Goal: Information Seeking & Learning: Learn about a topic

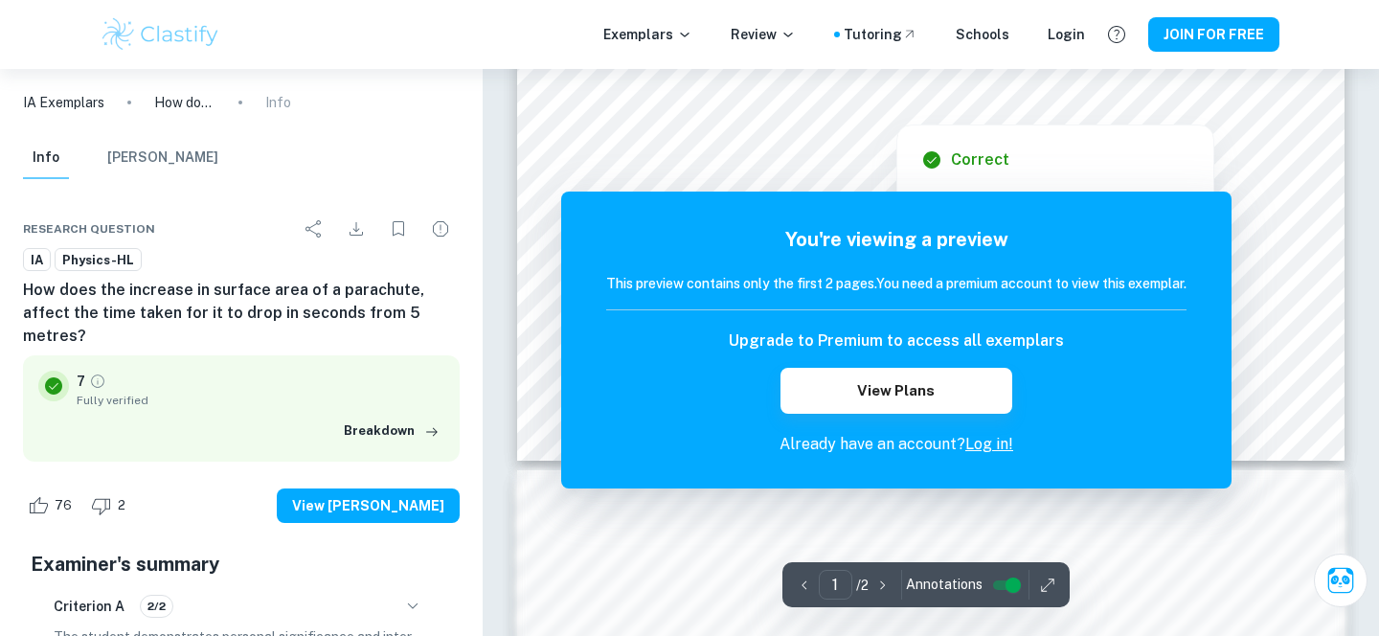
scroll to position [709, 0]
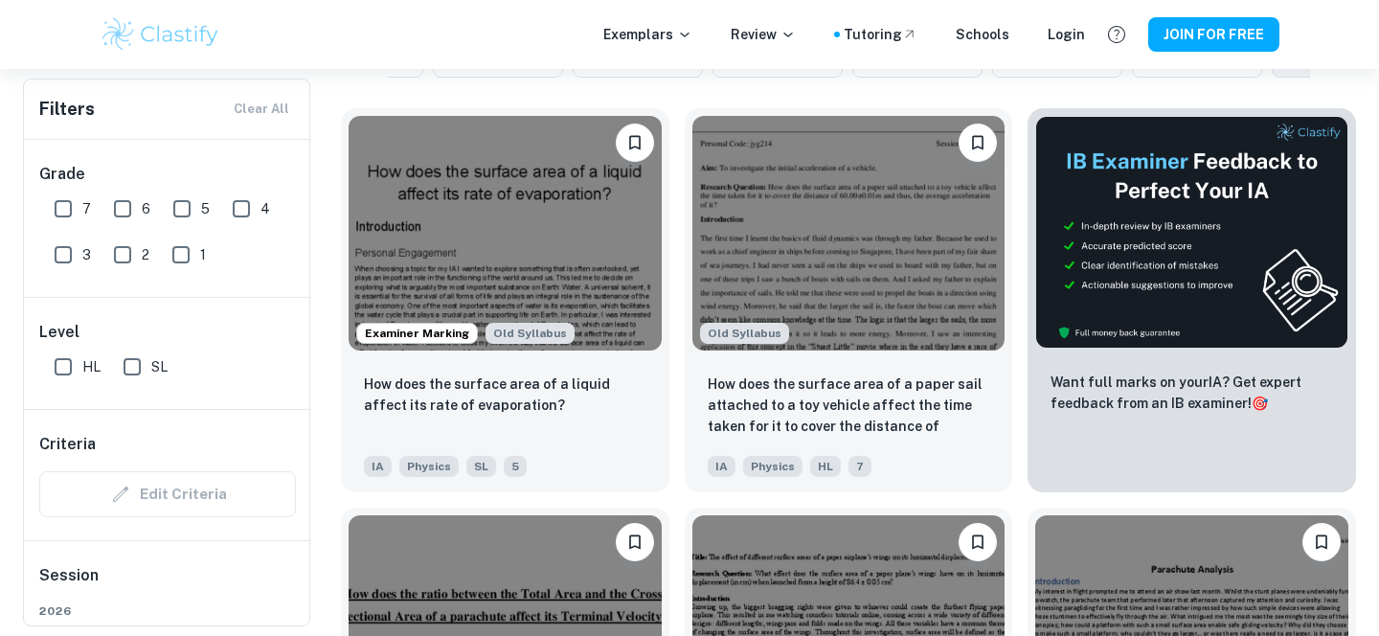
scroll to position [1, 0]
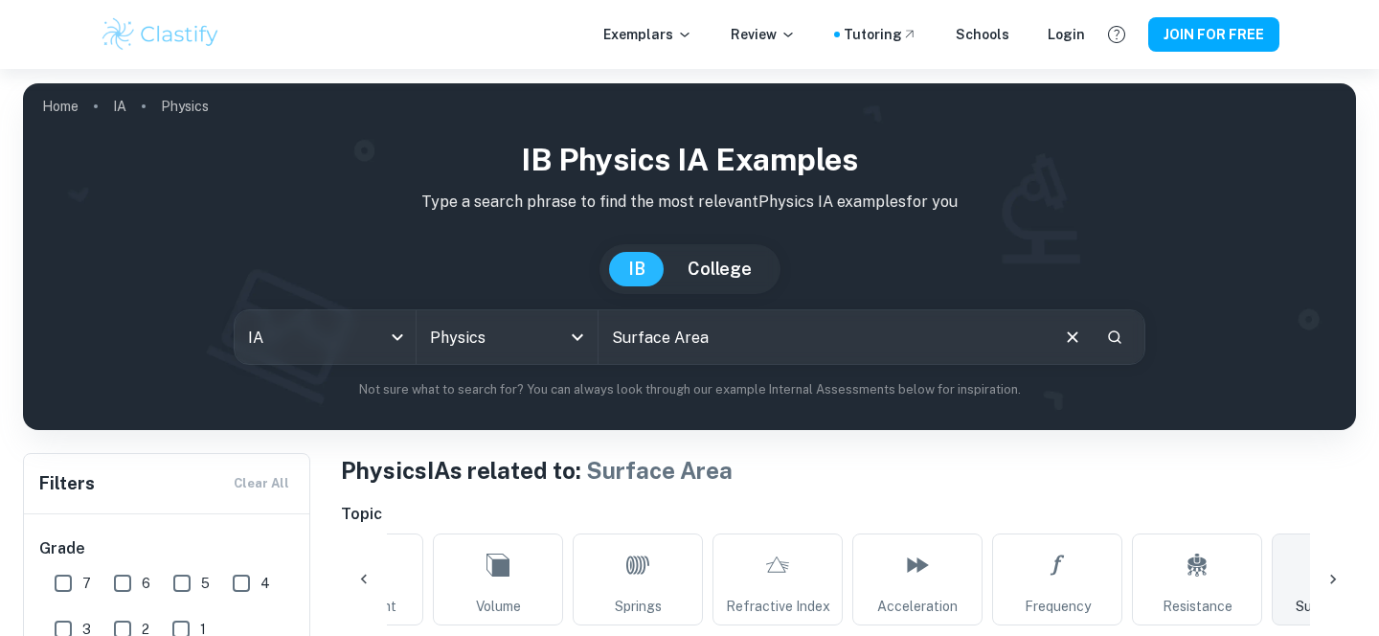
click at [750, 337] on input "Surface Area" at bounding box center [823, 337] width 448 height 54
click at [616, 333] on input "Surface Area" at bounding box center [823, 337] width 448 height 54
type input "ParachuteSurface Area"
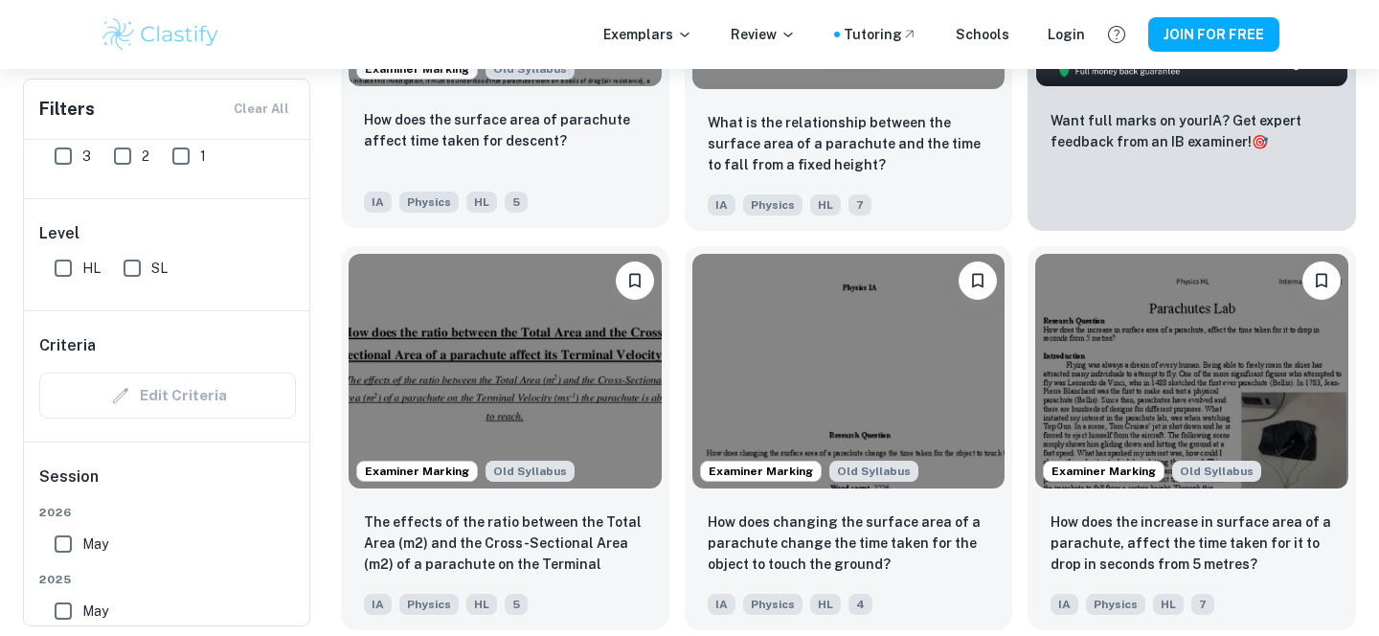
scroll to position [814, 0]
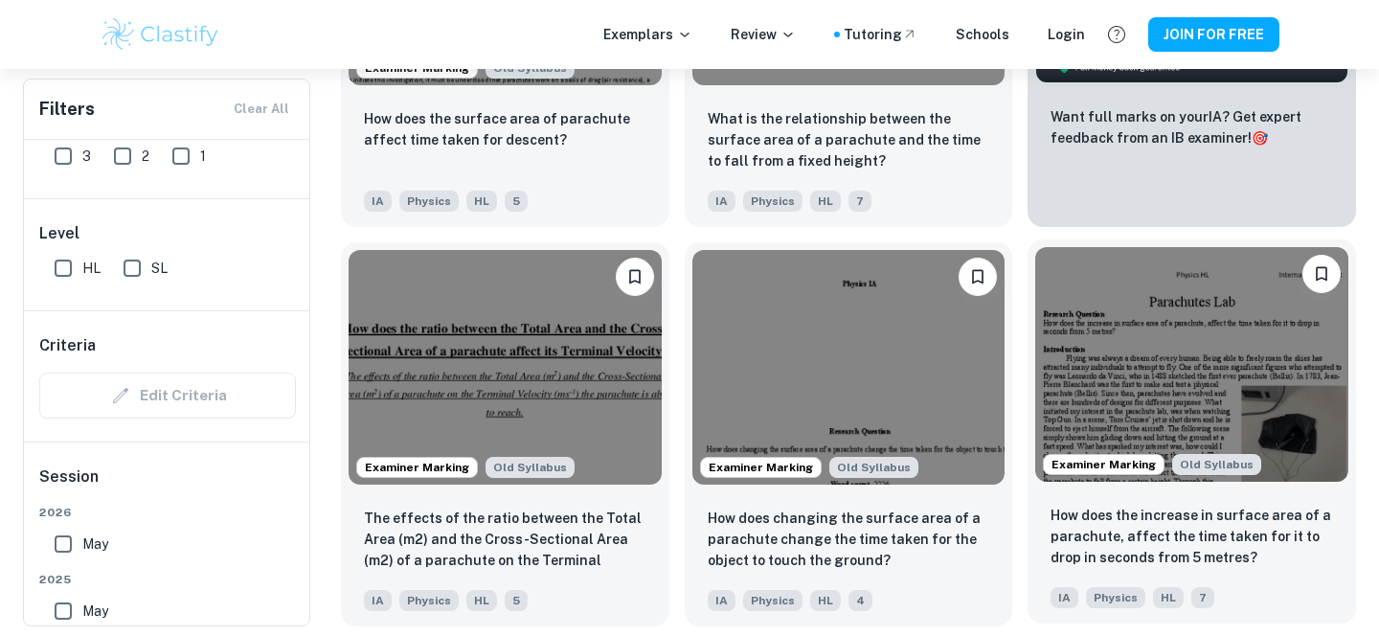
click at [1166, 354] on img at bounding box center [1192, 364] width 313 height 235
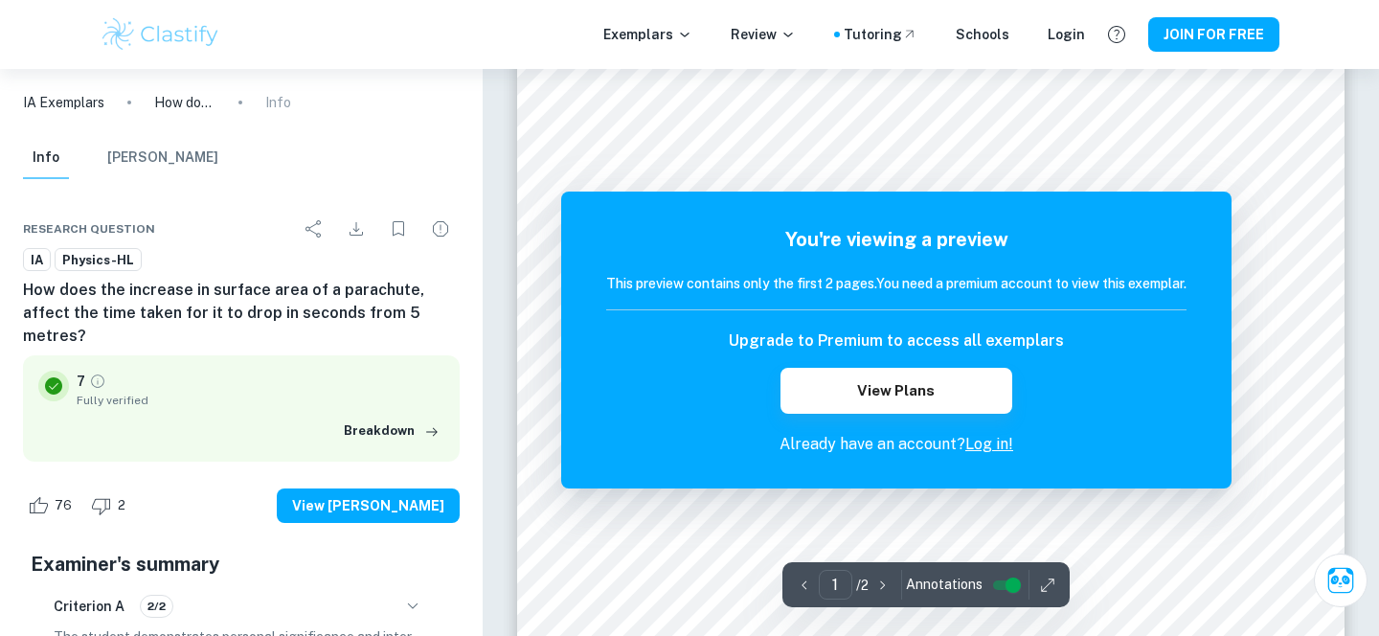
scroll to position [240, 0]
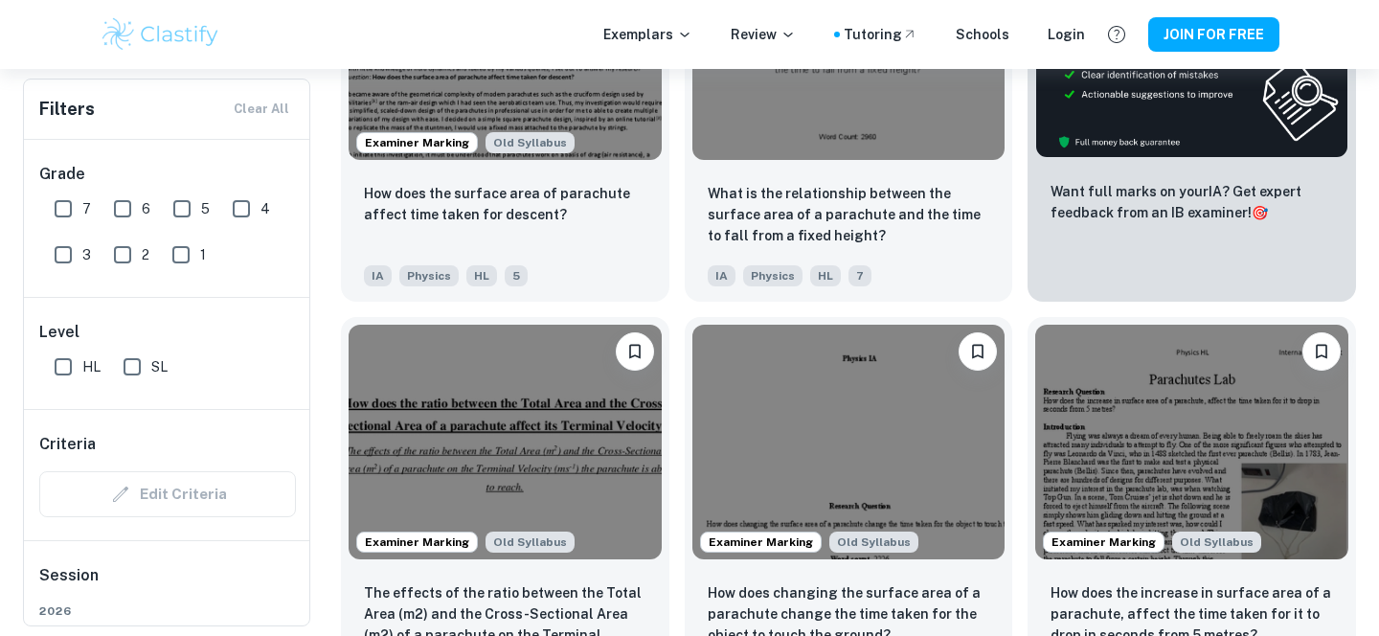
scroll to position [639, 0]
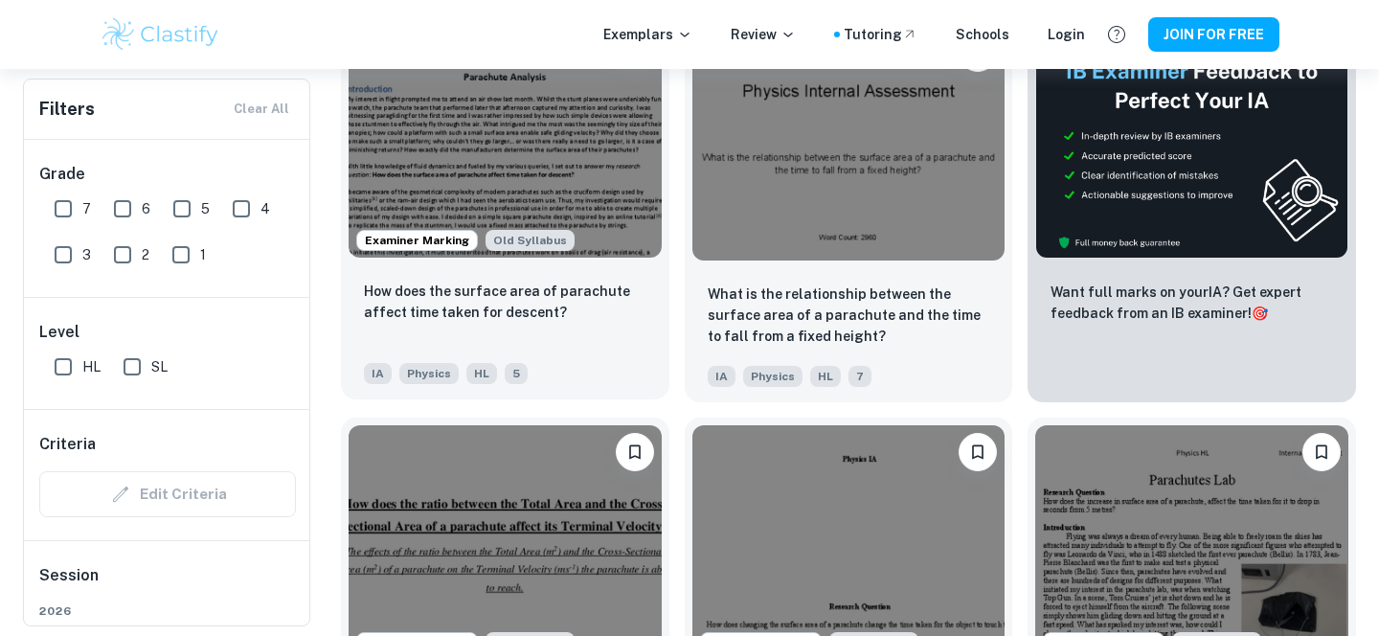
click at [573, 340] on div "How does the surface area of parachute affect time taken for descent?" at bounding box center [505, 313] width 283 height 65
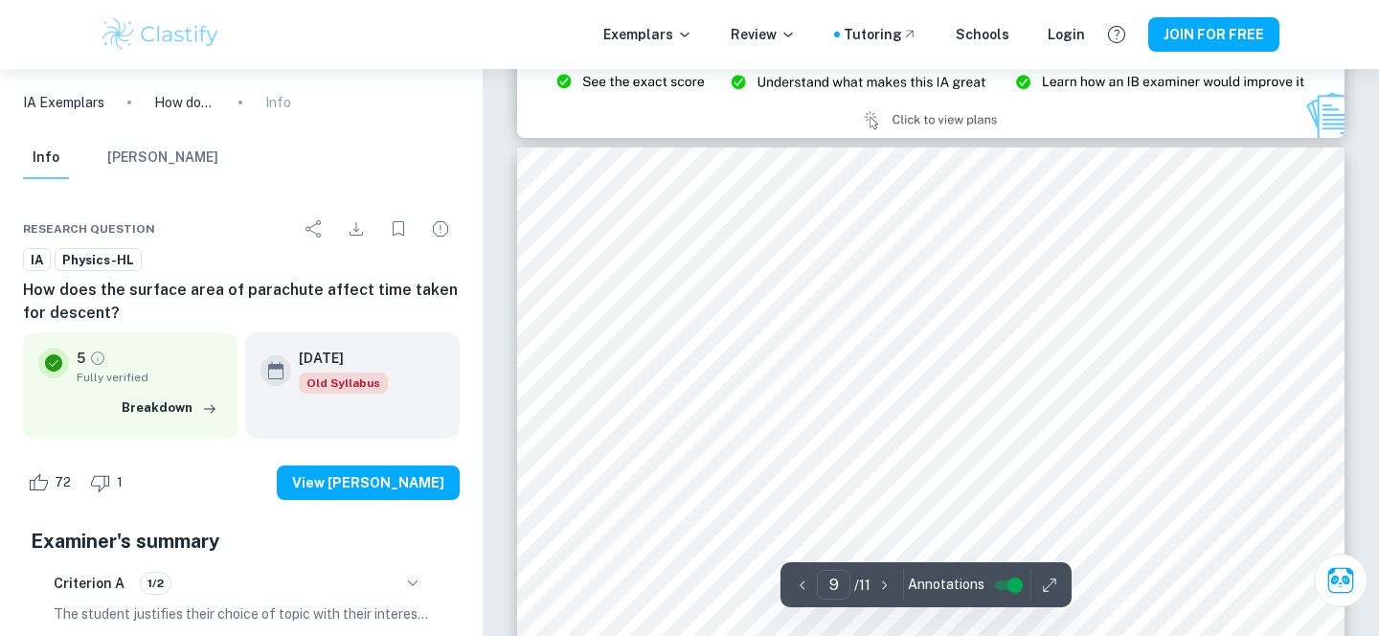
scroll to position [9765, 0]
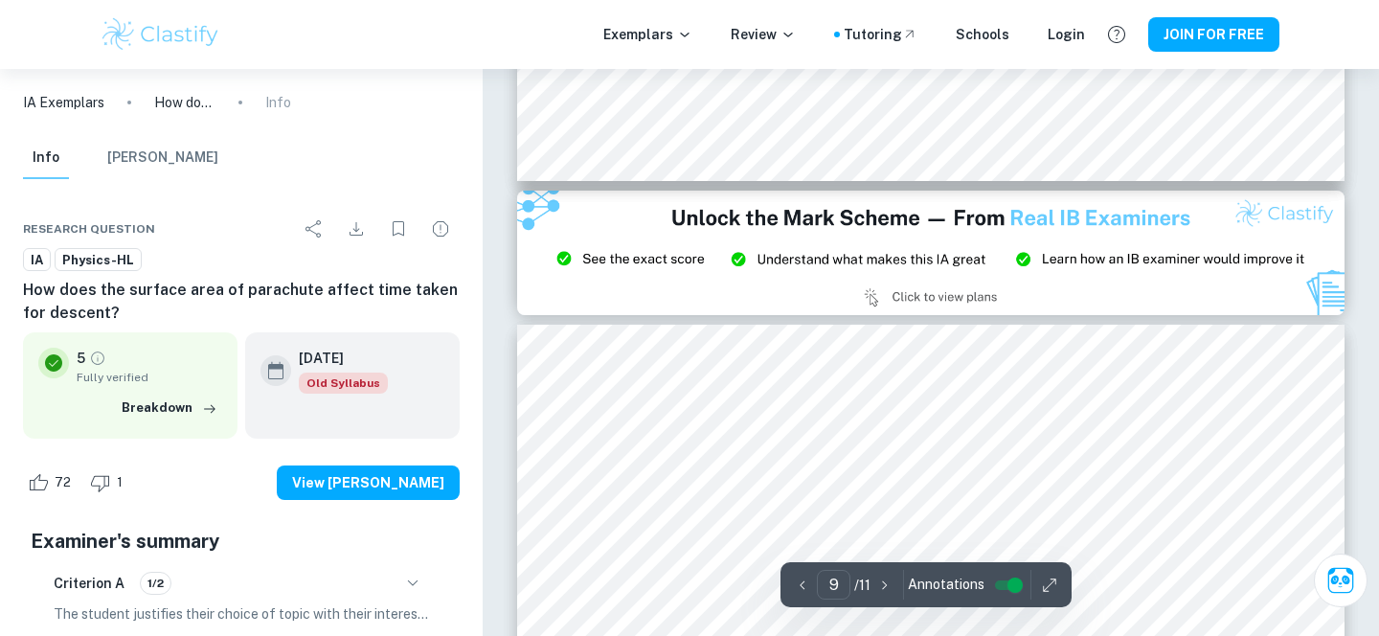
type input "8"
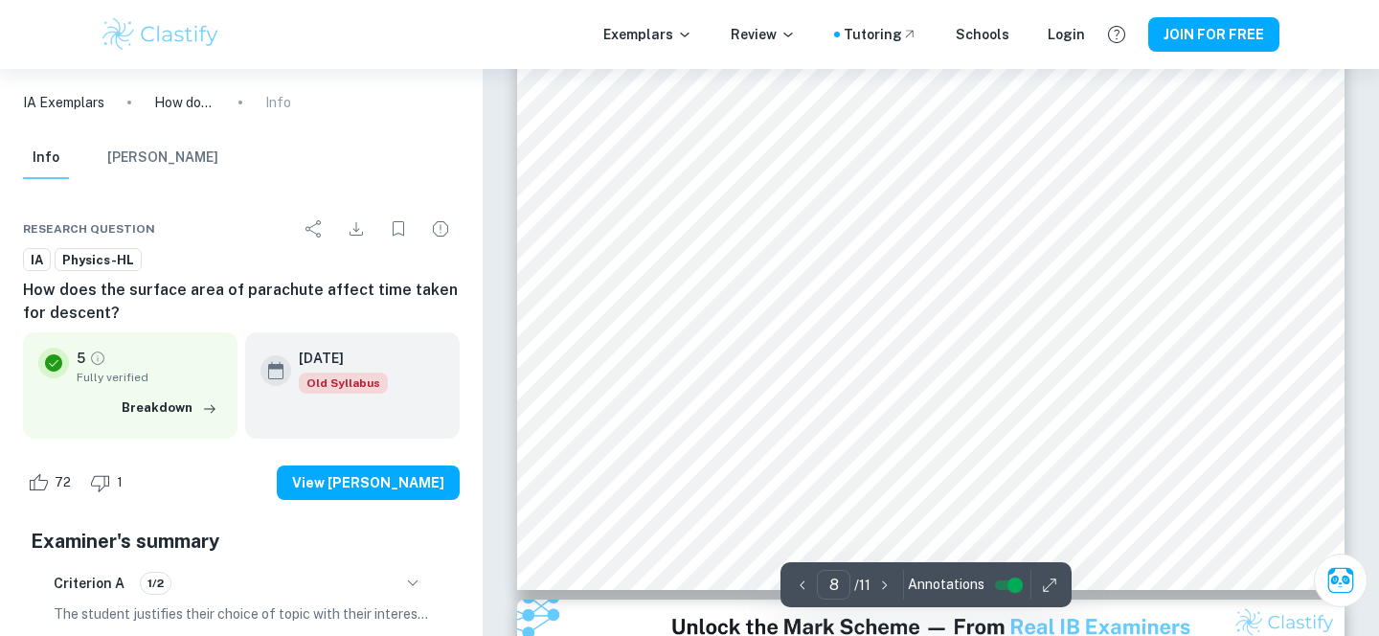
scroll to position [9187, 0]
